Goal: Entertainment & Leisure: Consume media (video, audio)

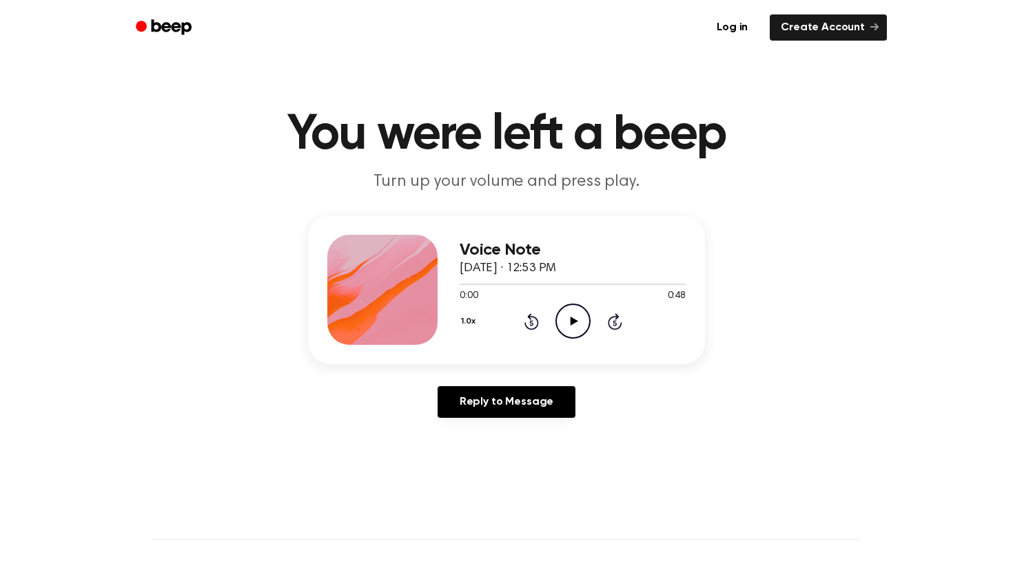
click at [557, 323] on icon "Play Audio" at bounding box center [572, 321] width 35 height 35
click at [584, 314] on icon "Play Audio" at bounding box center [572, 321] width 35 height 35
click at [570, 320] on icon at bounding box center [574, 321] width 8 height 9
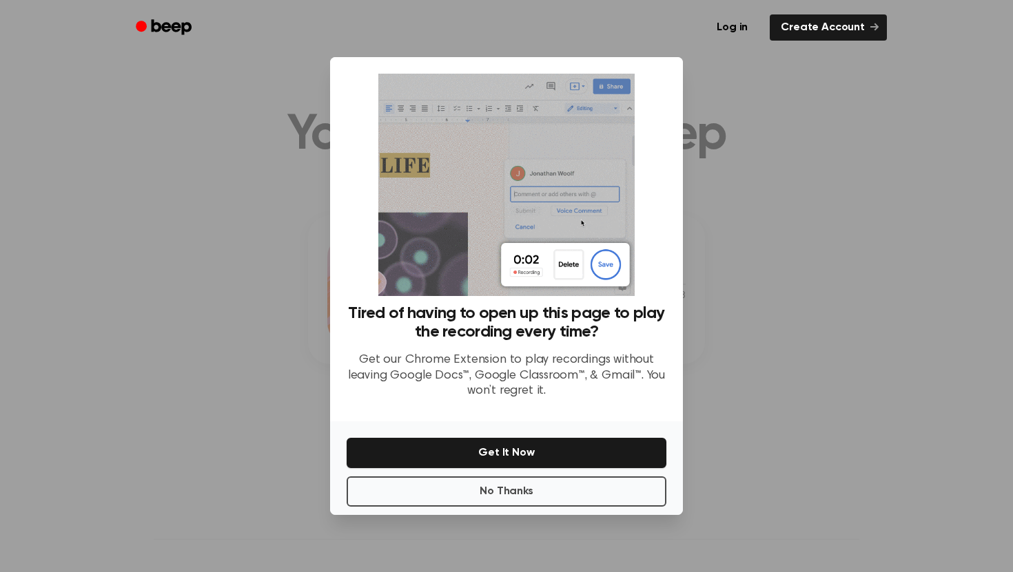
click at [736, 437] on div at bounding box center [506, 286] width 1013 height 572
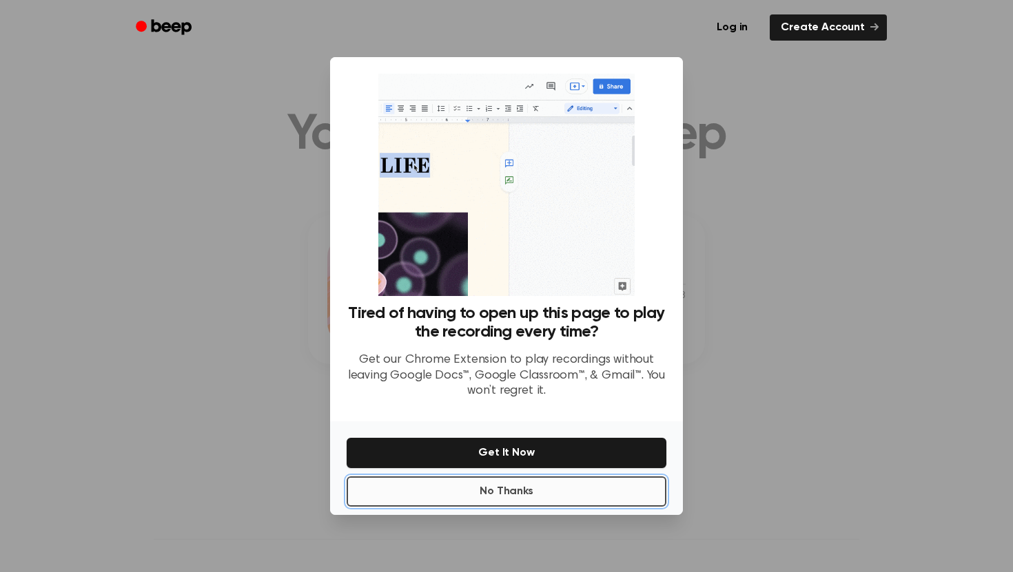
click at [632, 495] on button "No Thanks" at bounding box center [507, 492] width 320 height 30
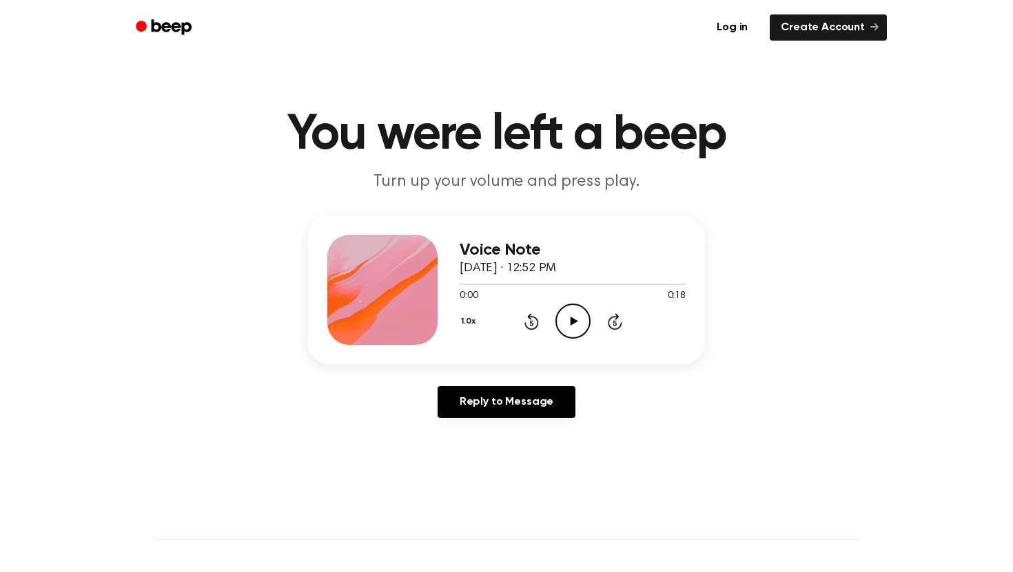
click at [568, 325] on icon "Play Audio" at bounding box center [572, 321] width 35 height 35
